Goal: Task Accomplishment & Management: Complete application form

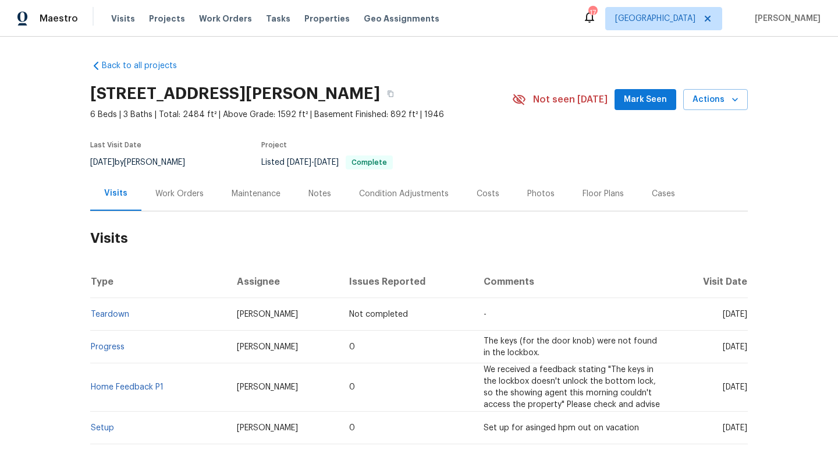
click at [170, 189] on div "Work Orders" at bounding box center [179, 194] width 48 height 12
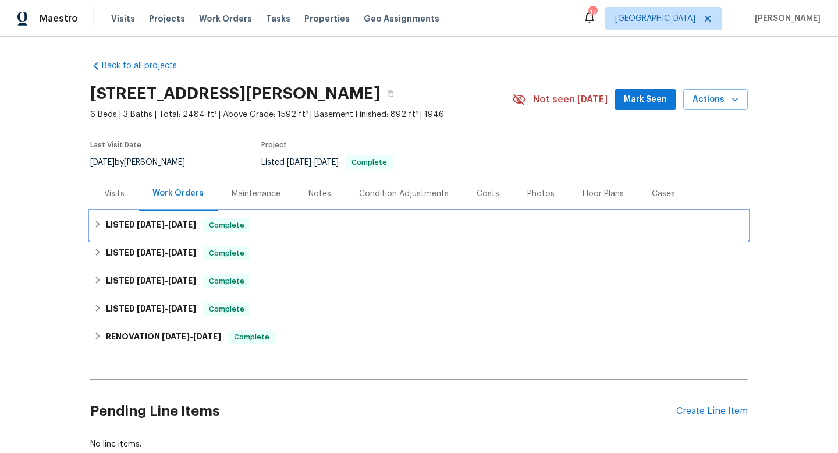
click at [190, 223] on span "8/13/25" at bounding box center [182, 224] width 28 height 8
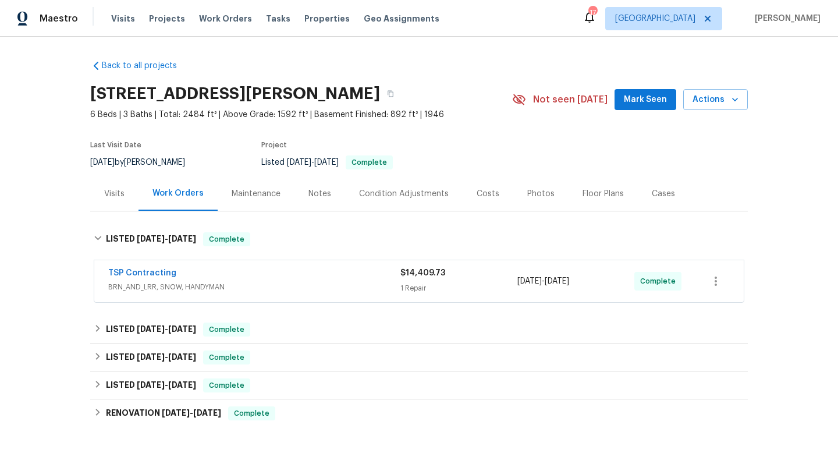
click at [155, 158] on div "7/10/2025 by Nicolas Campuzano" at bounding box center [144, 162] width 109 height 14
copy div "7/10/2025 by Nicolas Campuzano"
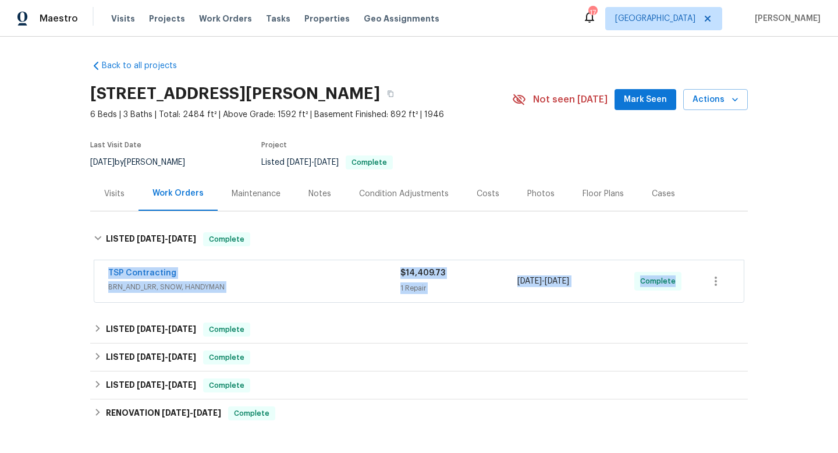
drag, startPoint x: 102, startPoint y: 278, endPoint x: 702, endPoint y: 300, distance: 600.8
click at [702, 300] on div "TSP Contracting BRN_AND_LRR, SNOW, HANDYMAN $14,409.73 1 Repair 8/1/2025 - 8/13…" at bounding box center [418, 281] width 649 height 42
copy div "TSP Contracting BRN_AND_LRR, SNOW, HANDYMAN $14,409.73 1 Repair 8/1/2025 - 8/13…"
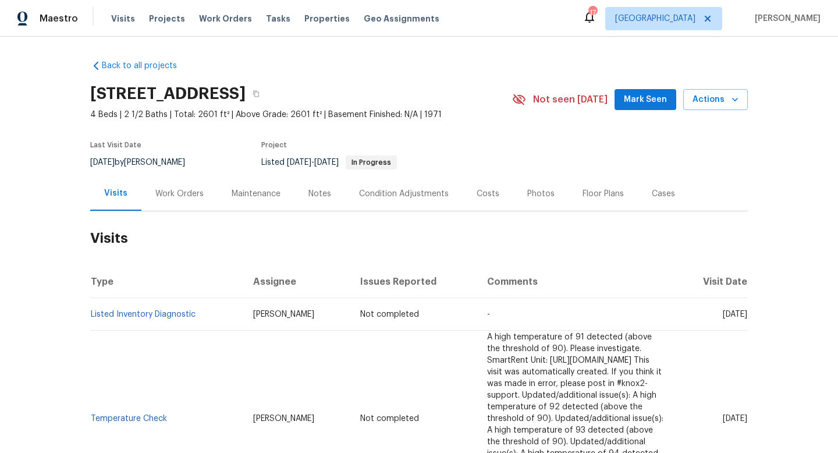
click at [190, 192] on div "Work Orders" at bounding box center [179, 194] width 48 height 12
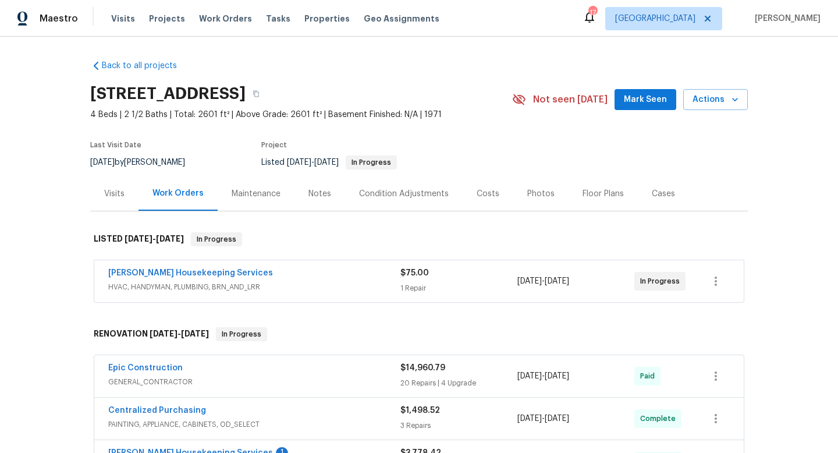
click at [344, 285] on span "HVAC, HANDYMAN, PLUMBING, BRN_AND_LRR" at bounding box center [254, 287] width 292 height 12
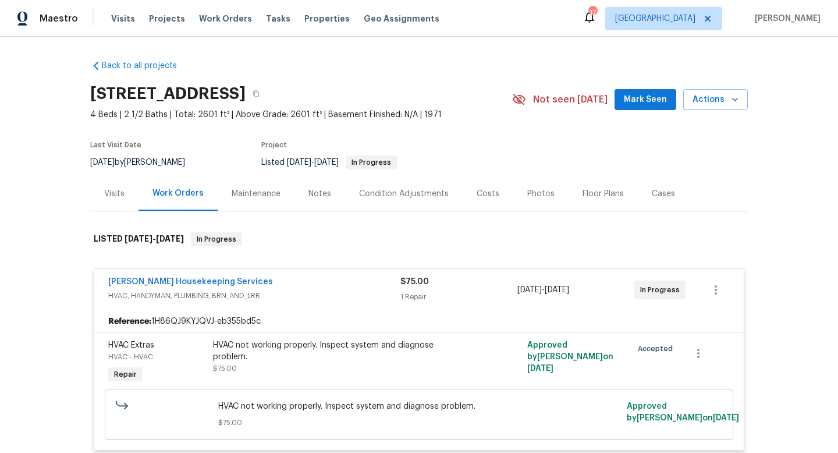
click at [652, 197] on div "Cases" at bounding box center [663, 194] width 23 height 12
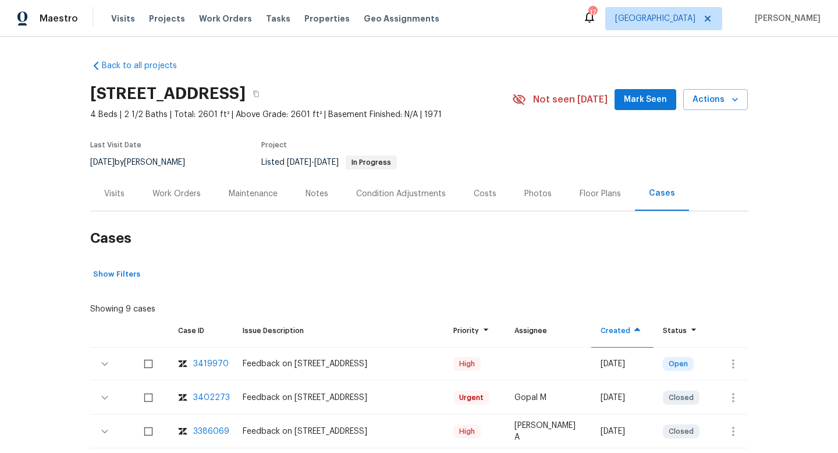
click at [180, 160] on div "8/5/2025 by Nelson Figueroa" at bounding box center [144, 162] width 109 height 14
copy div "8/5/2025 by Nelson Figueroa"
click at [164, 195] on div "Work Orders" at bounding box center [176, 194] width 48 height 12
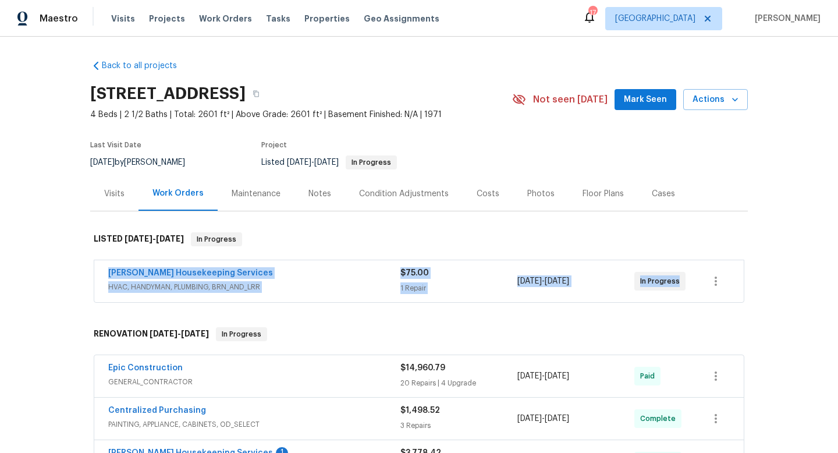
drag, startPoint x: 97, startPoint y: 262, endPoint x: 687, endPoint y: 283, distance: 590.2
click at [690, 286] on div "Arelis Housekeeping Services HVAC, HANDYMAN, PLUMBING, BRN_AND_LRR $75.00 1 Rep…" at bounding box center [418, 281] width 649 height 42
copy div "Arelis Housekeeping Services HVAC, HANDYMAN, PLUMBING, BRN_AND_LRR $75.00 1 Rep…"
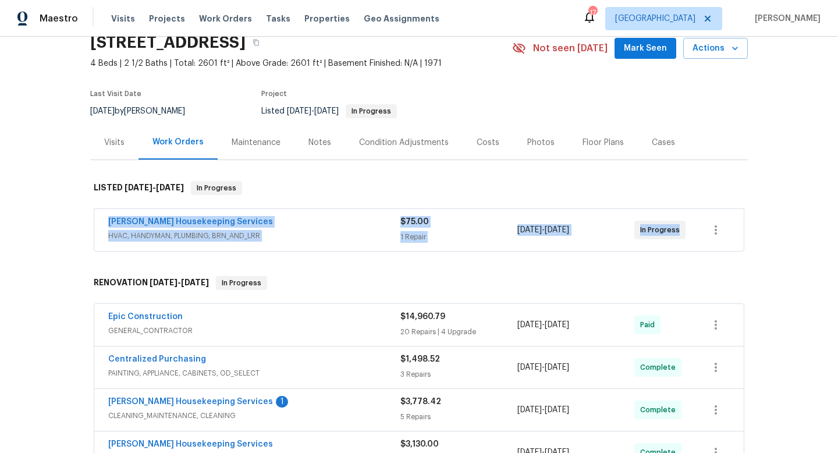
scroll to position [90, 0]
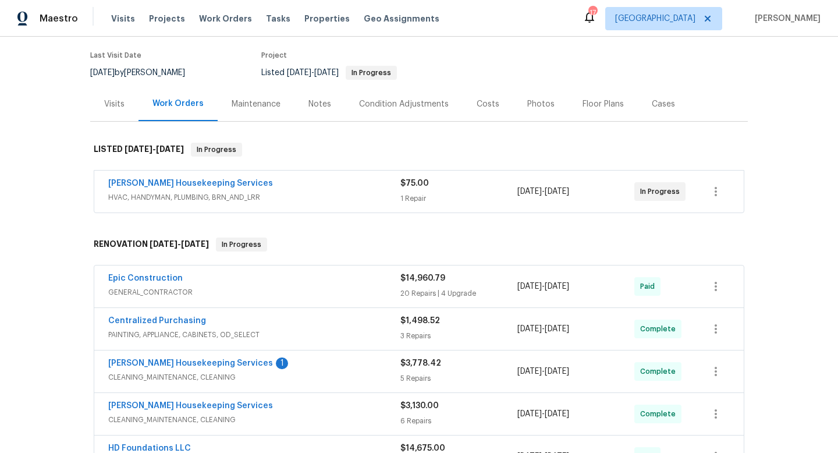
click at [111, 101] on div "Visits" at bounding box center [114, 104] width 20 height 12
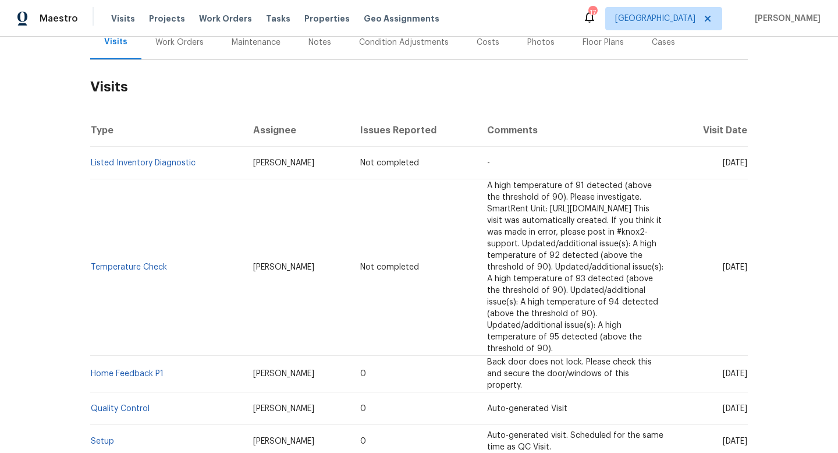
scroll to position [271, 0]
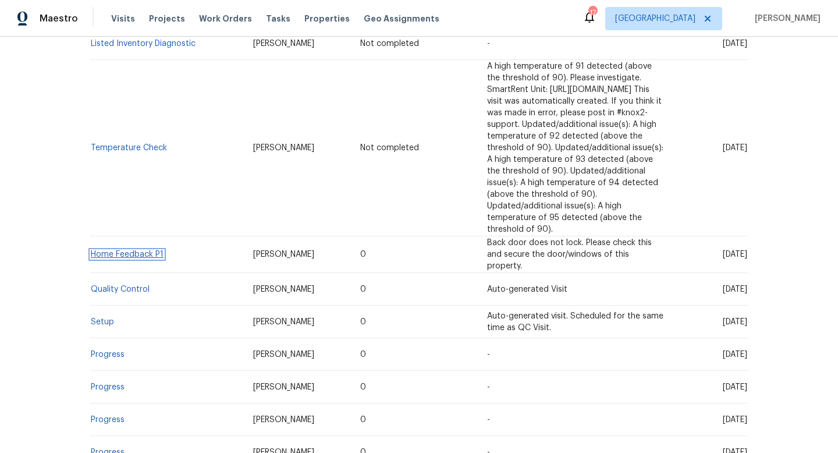
click at [133, 250] on link "Home Feedback P1" at bounding box center [127, 254] width 73 height 8
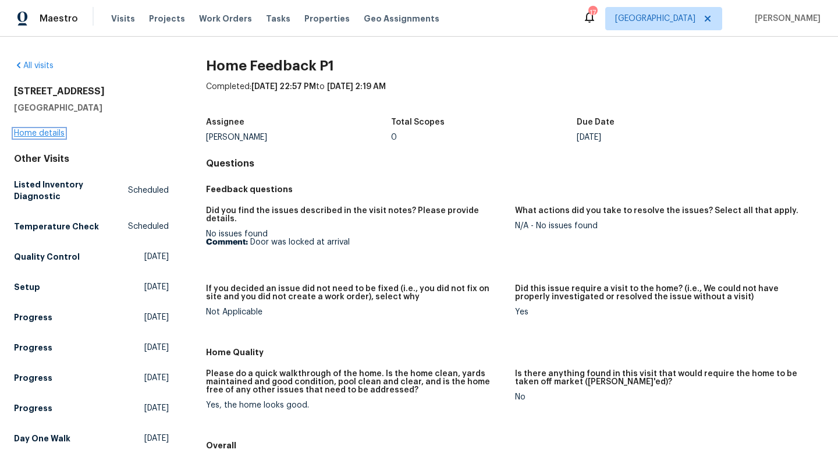
click at [33, 130] on link "Home details" at bounding box center [39, 133] width 51 height 8
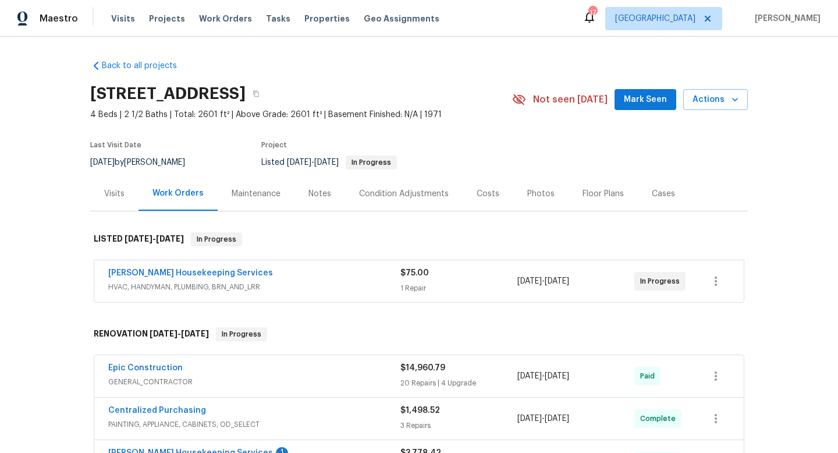
click at [655, 191] on div "Cases" at bounding box center [663, 194] width 23 height 12
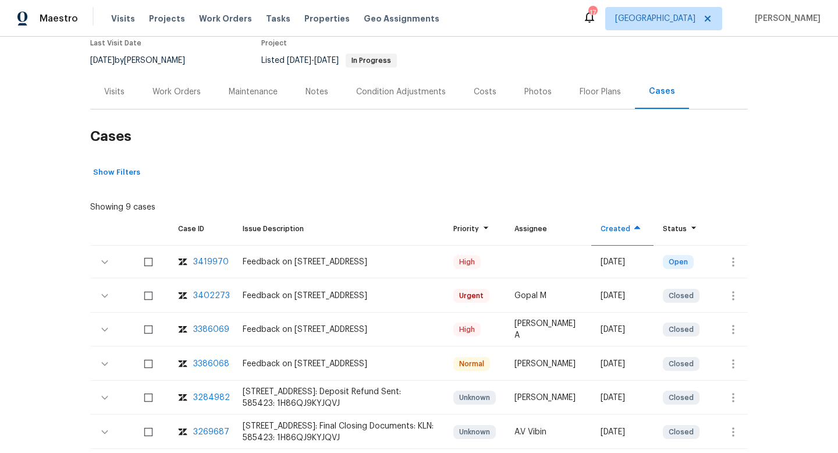
scroll to position [122, 0]
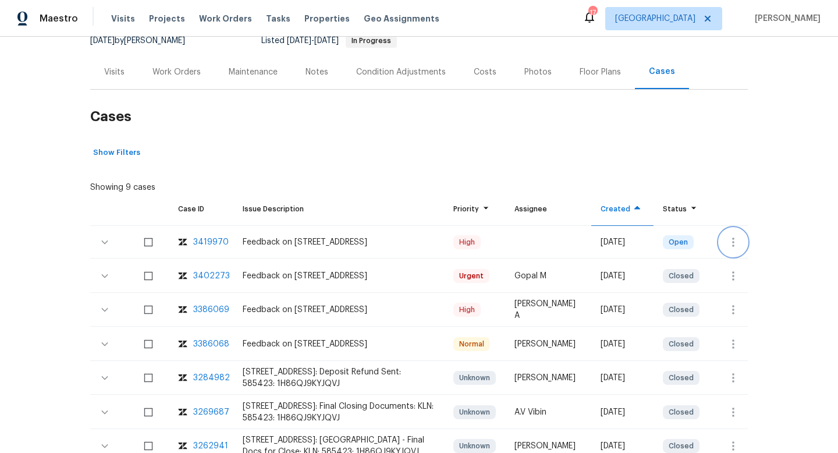
click at [734, 241] on icon "button" at bounding box center [733, 241] width 2 height 9
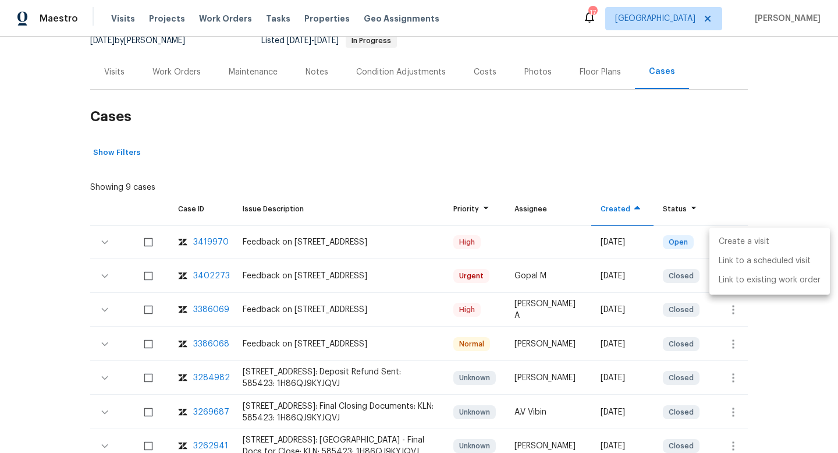
click at [734, 241] on li "Create a visit" at bounding box center [769, 241] width 120 height 19
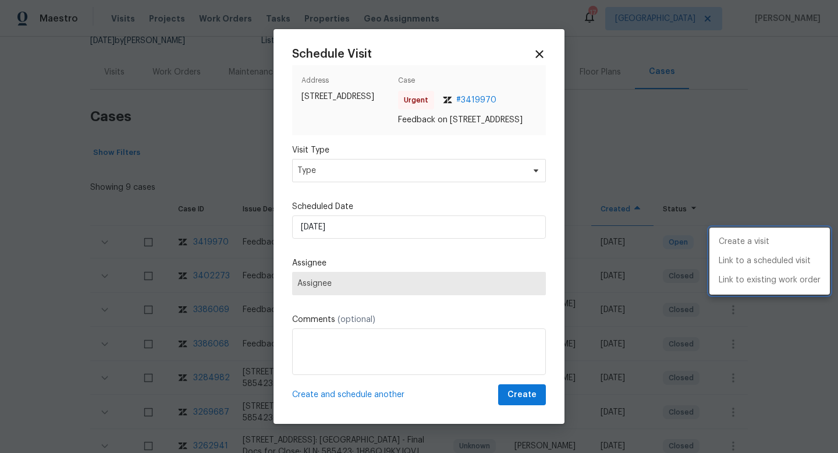
click at [372, 170] on div at bounding box center [419, 226] width 838 height 453
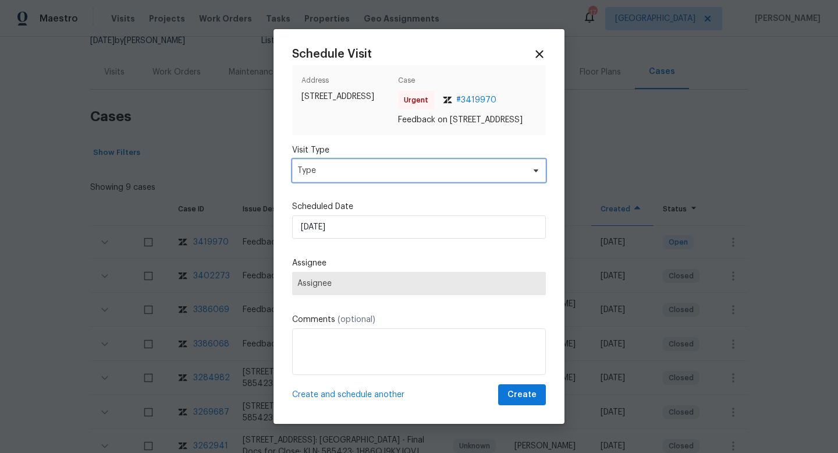
click at [353, 176] on span "Type" at bounding box center [410, 171] width 226 height 12
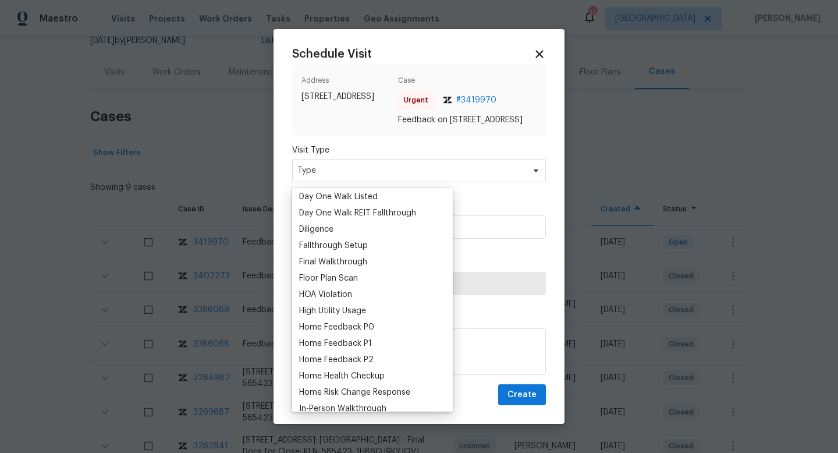
scroll to position [235, 0]
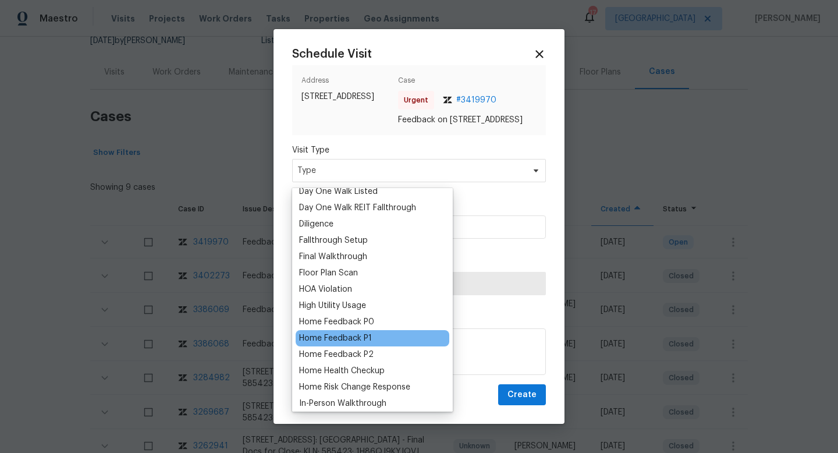
click at [336, 335] on div "Home Feedback P1" at bounding box center [335, 338] width 73 height 12
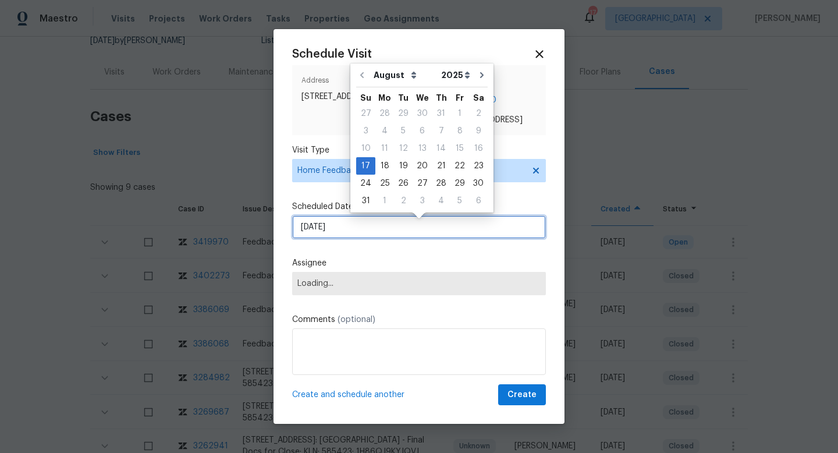
click at [328, 236] on input "17/08/2025" at bounding box center [419, 226] width 254 height 23
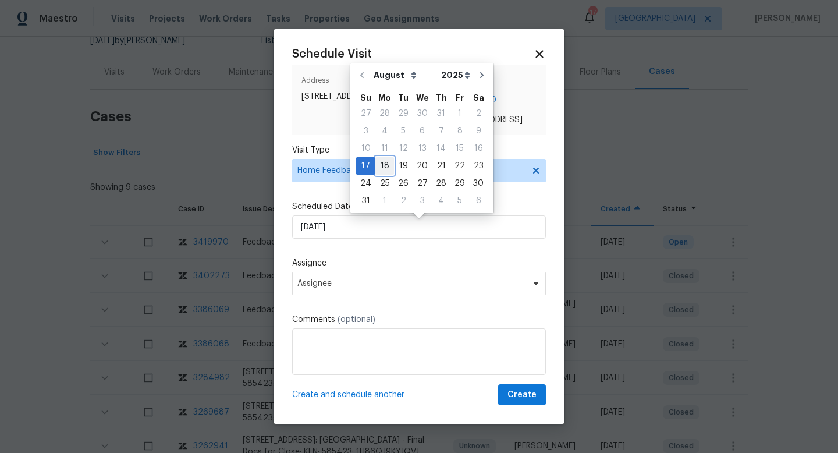
click at [390, 168] on div "18" at bounding box center [384, 166] width 19 height 16
type input "18/08/2025"
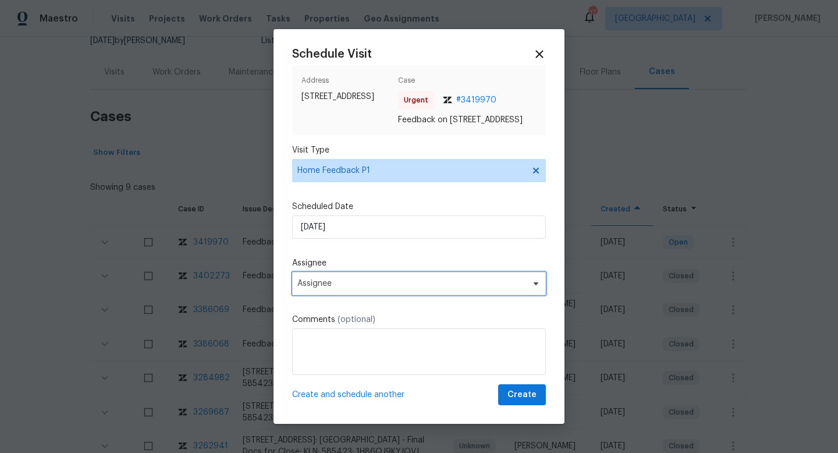
click at [338, 295] on span "Assignee" at bounding box center [419, 283] width 254 height 23
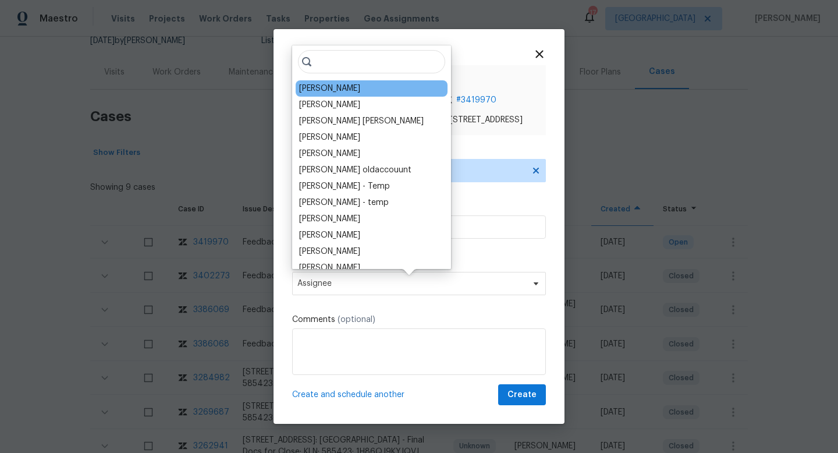
click at [353, 95] on div "Nelson Figueroa" at bounding box center [372, 88] width 152 height 16
click at [336, 83] on div "Nelson Figueroa" at bounding box center [329, 89] width 61 height 12
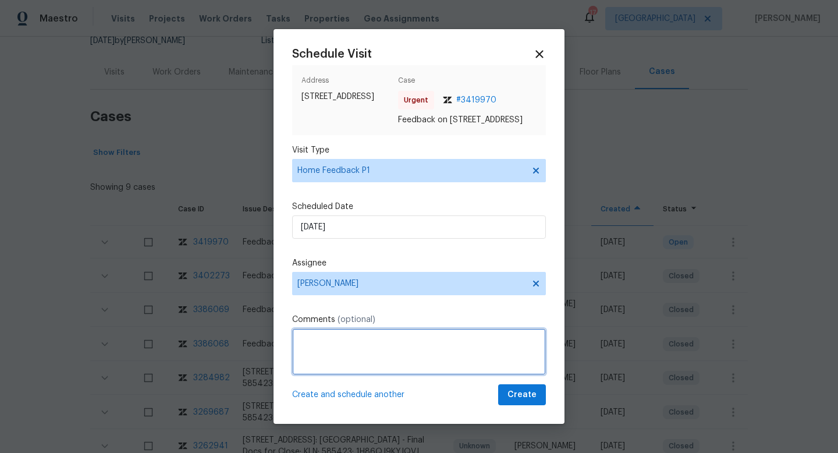
click at [321, 359] on textarea at bounding box center [419, 351] width 254 height 47
paste textarea "Agent call in to let us know the backdoor cannot locked itself. She state is th…"
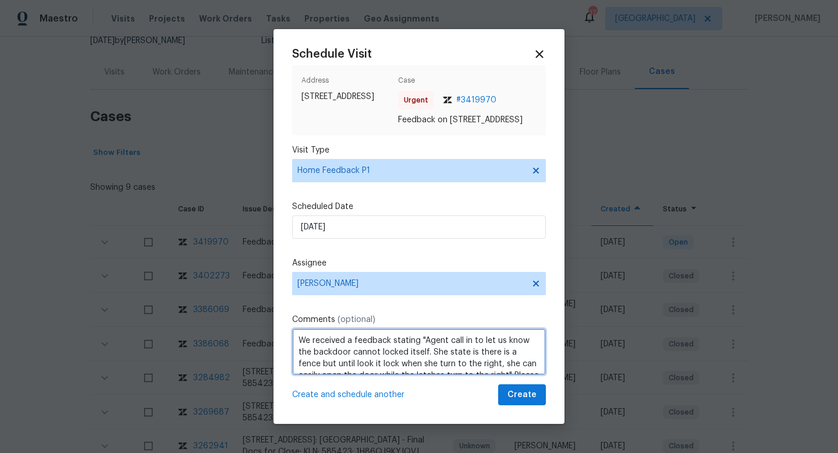
scroll to position [36, 0]
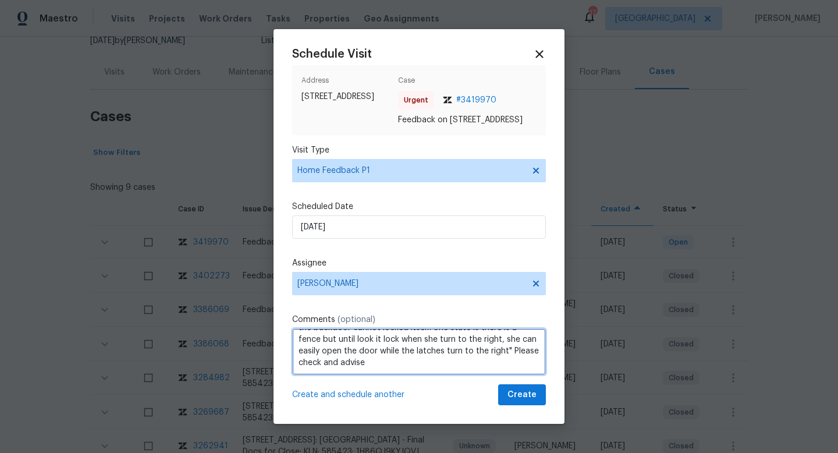
drag, startPoint x: 486, startPoint y: 348, endPoint x: 481, endPoint y: 367, distance: 19.2
click at [486, 348] on textarea "We received a feedback stating "Agent call in to let us know the backdoor canno…" at bounding box center [419, 351] width 254 height 47
type textarea "We received a feedback stating "Agent call in to let us know the backdoor canno…"
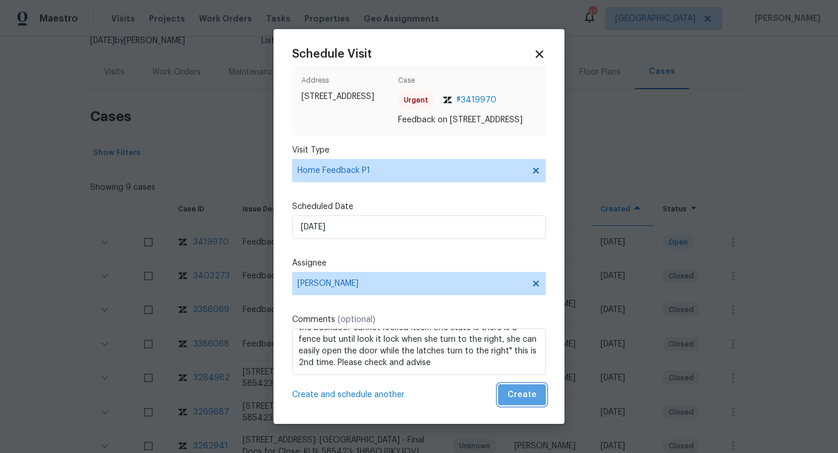
click at [538, 401] on button "Create" at bounding box center [522, 395] width 48 height 22
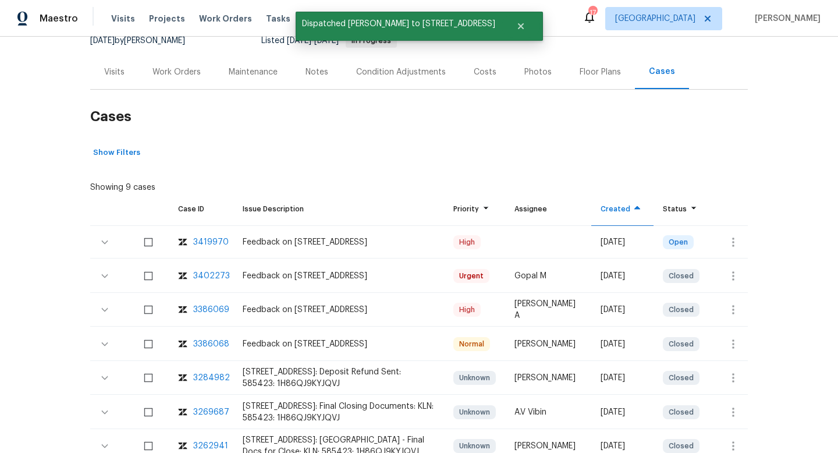
click at [113, 67] on div "Visits" at bounding box center [114, 72] width 20 height 12
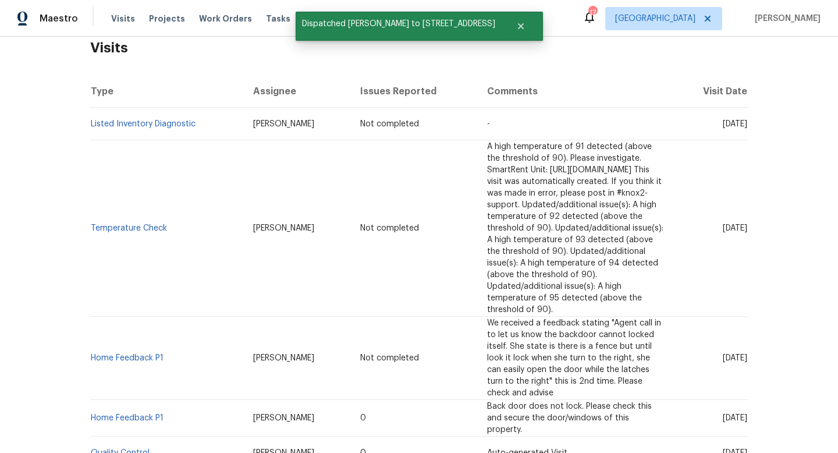
scroll to position [192, 0]
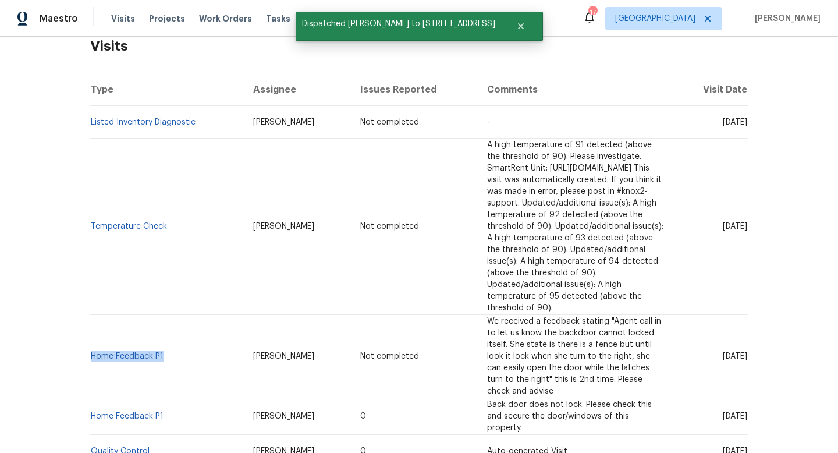
drag, startPoint x: 176, startPoint y: 300, endPoint x: 110, endPoint y: 287, distance: 67.5
click at [109, 315] on td "Home Feedback P1" at bounding box center [167, 356] width 154 height 83
copy link "Home Feedback P1"
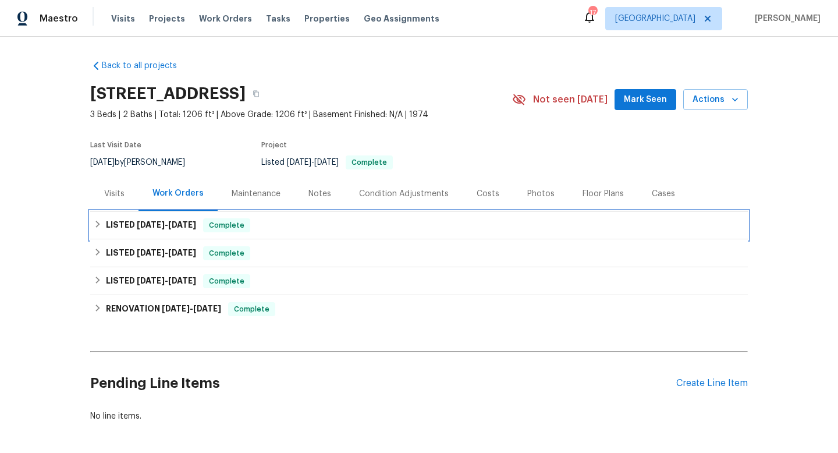
click at [106, 226] on h6 "LISTED [DATE] - [DATE]" at bounding box center [151, 225] width 90 height 14
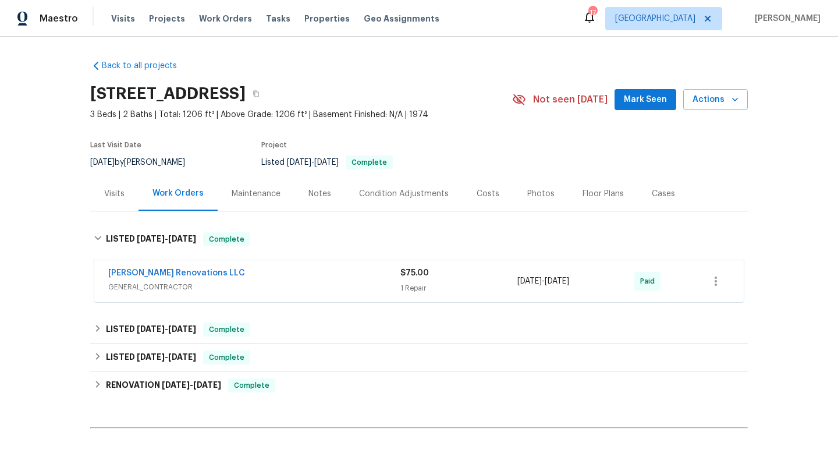
click at [3, 268] on div "Back to all projects [STREET_ADDRESS] 3 Beds | 2 Baths | Total: 1206 ft² | Abov…" at bounding box center [419, 245] width 838 height 416
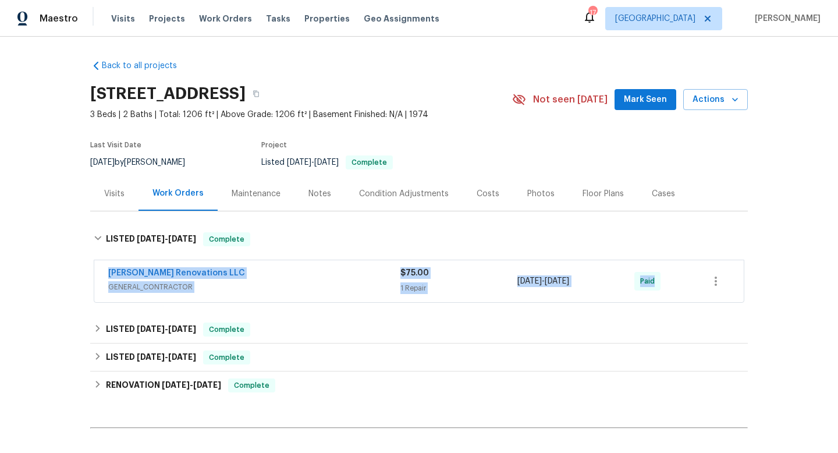
drag, startPoint x: 91, startPoint y: 268, endPoint x: 615, endPoint y: 297, distance: 525.0
click at [759, 271] on div "Back to all projects [STREET_ADDRESS] 3 Beds | 2 Baths | Total: 1206 ft² | Abov…" at bounding box center [419, 245] width 838 height 416
copy div "[PERSON_NAME] Renovations LLC GENERAL_CONTRACTOR $75.00 1 Repair [DATE] - [DATE…"
